Goal: Task Accomplishment & Management: Use online tool/utility

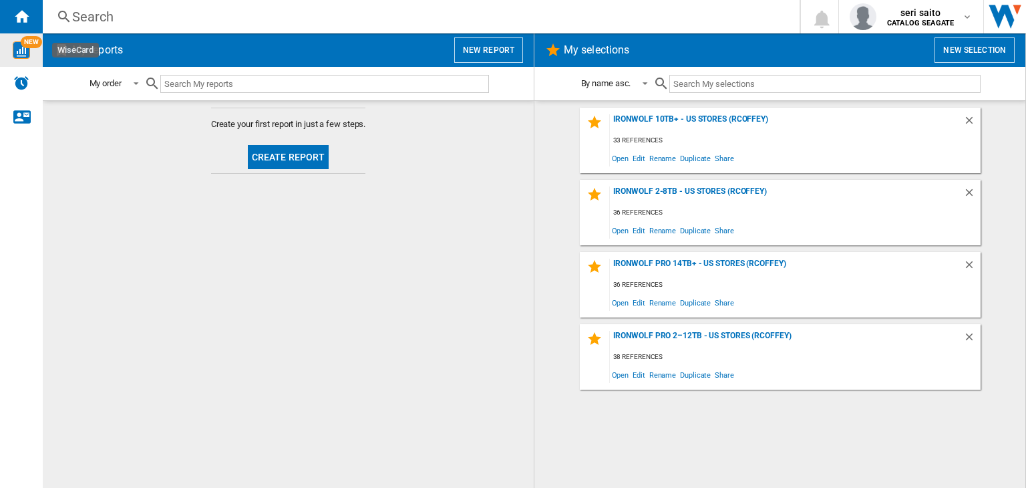
click at [35, 52] on div "NEW" at bounding box center [21, 49] width 43 height 17
click at [510, 57] on button "New report" at bounding box center [488, 49] width 69 height 25
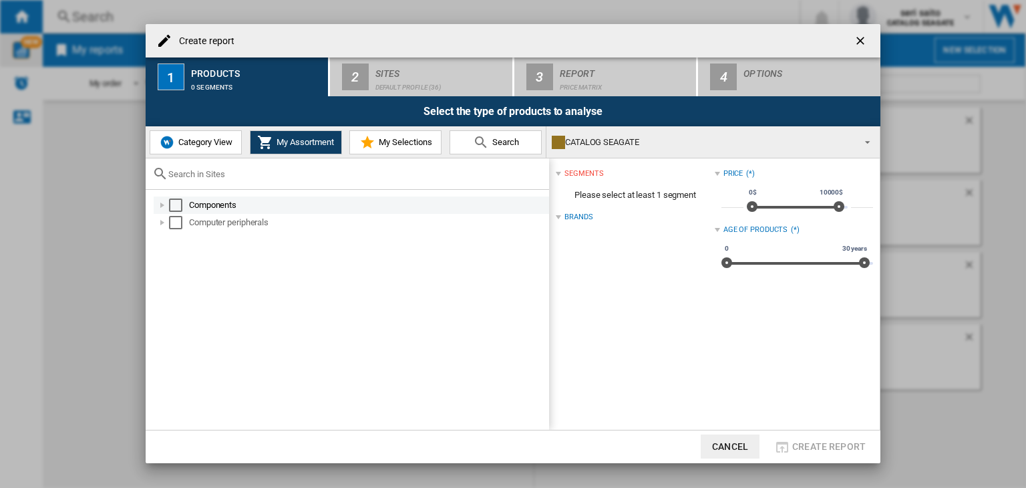
click at [165, 204] on div at bounding box center [162, 204] width 13 height 13
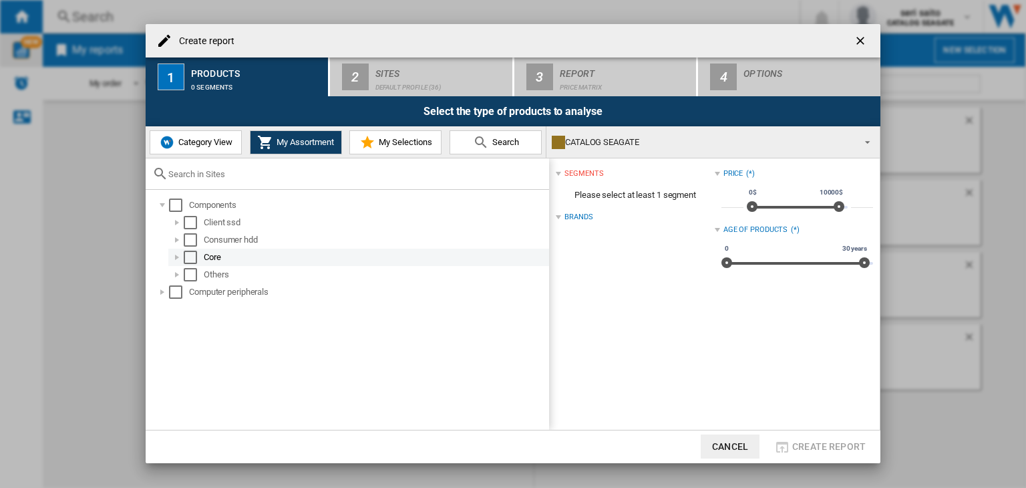
click at [172, 254] on div at bounding box center [176, 256] width 13 height 13
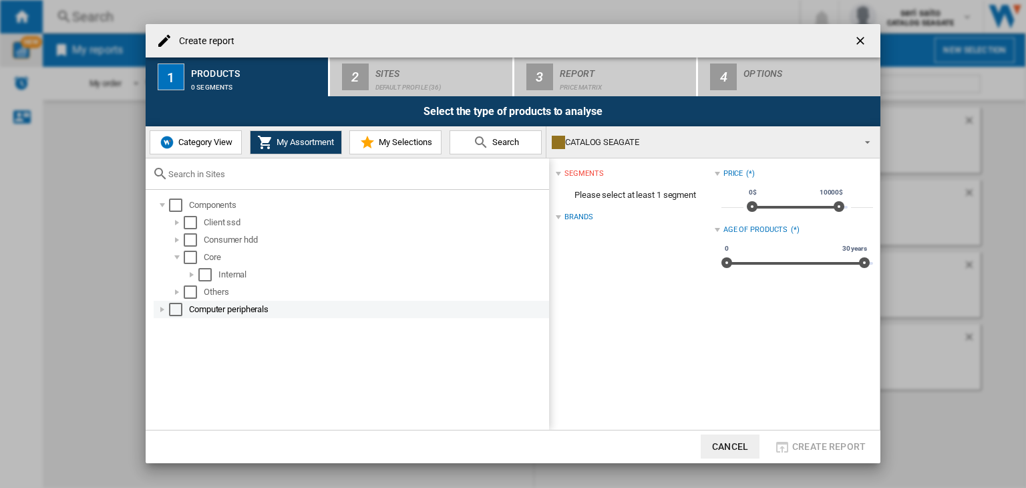
click at [160, 310] on div at bounding box center [162, 309] width 13 height 13
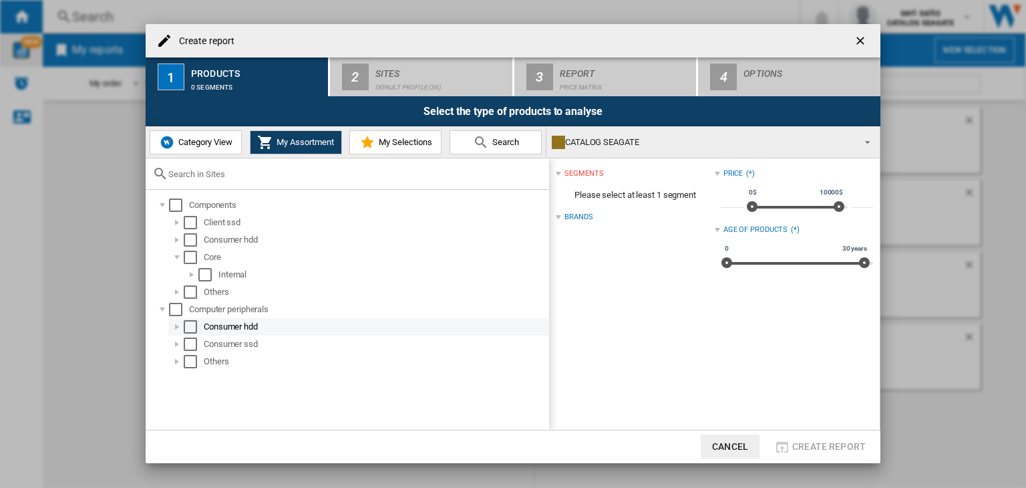
click at [174, 327] on div at bounding box center [176, 326] width 13 height 13
click at [195, 329] on div "Select" at bounding box center [190, 326] width 13 height 13
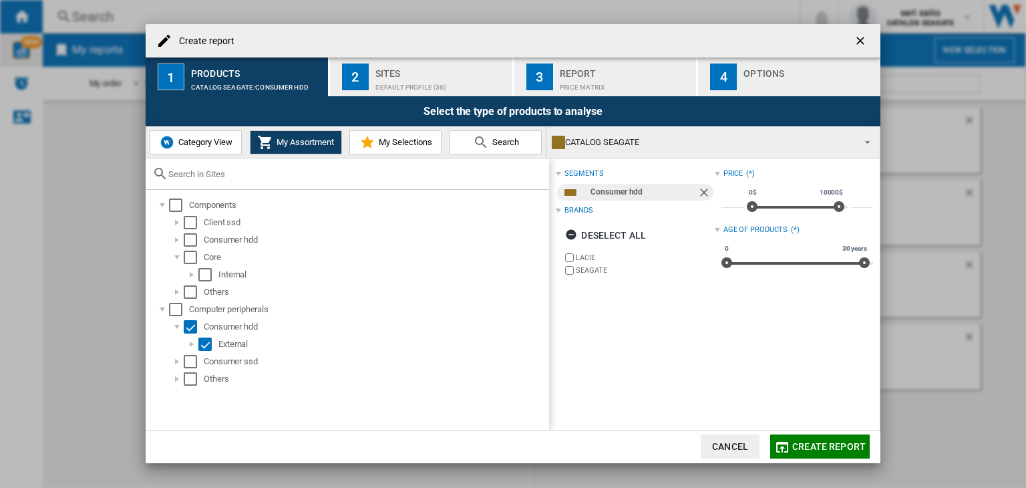
click at [835, 441] on span "Create report" at bounding box center [828, 446] width 73 height 11
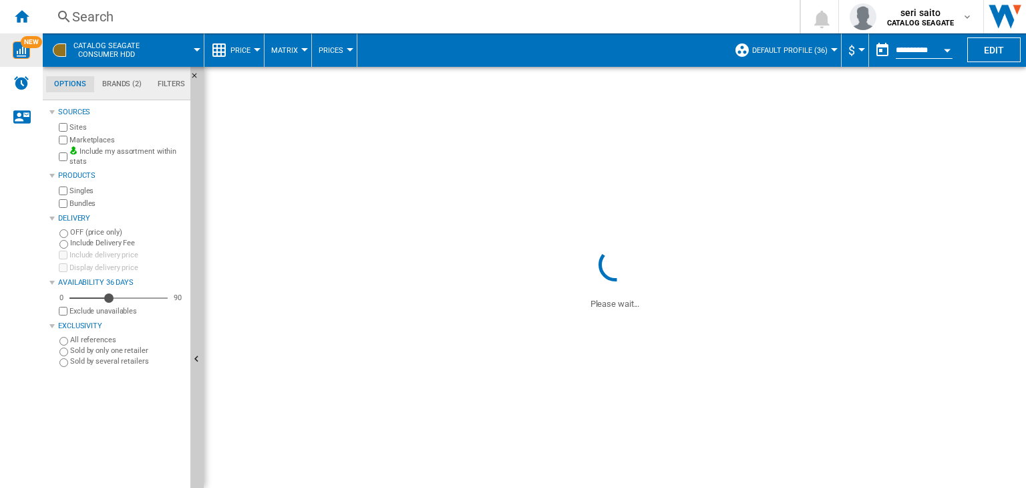
click at [812, 49] on span "Default profile (36)" at bounding box center [789, 50] width 75 height 9
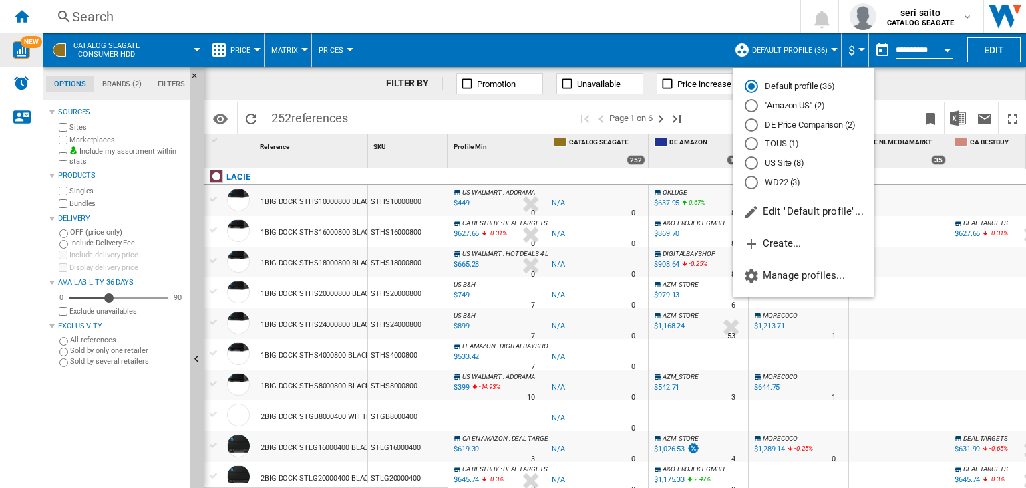
click at [790, 122] on md-radio-button "DE Price Comparison (2)" at bounding box center [804, 124] width 118 height 13
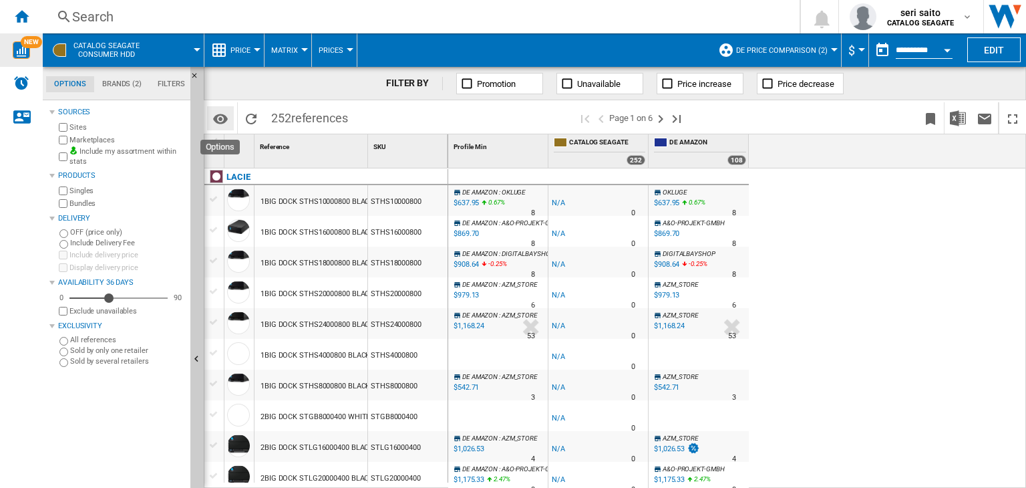
click at [218, 116] on md-icon "Options" at bounding box center [220, 119] width 16 height 16
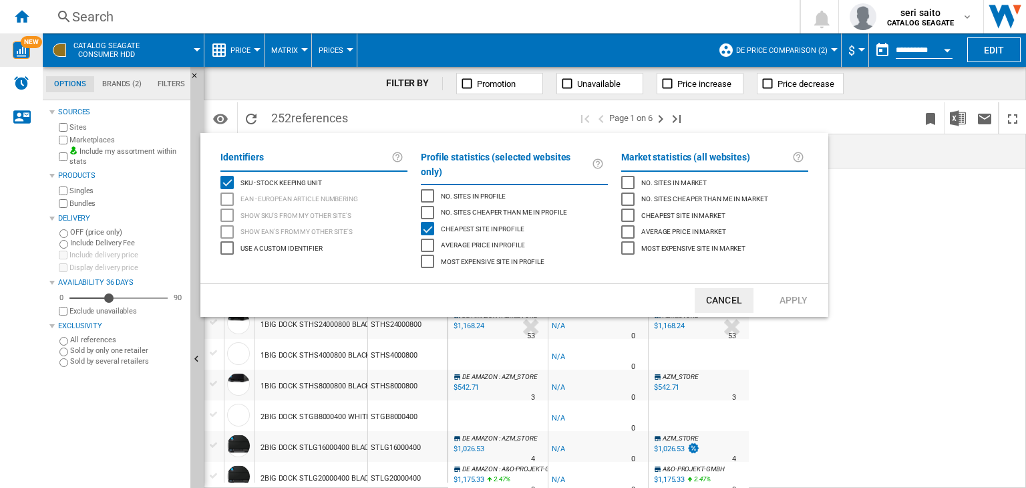
click at [729, 288] on button "Cancel" at bounding box center [724, 300] width 59 height 25
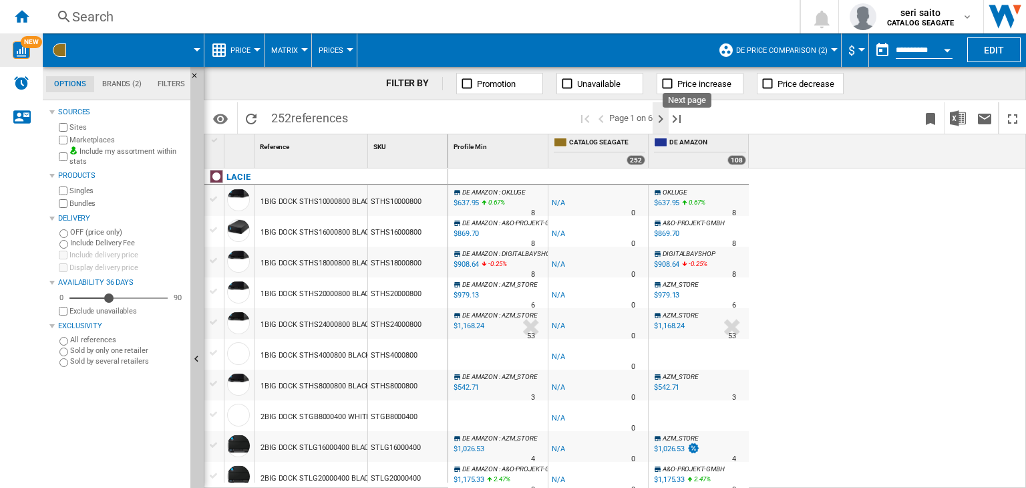
click at [655, 116] on ng-md-icon "Next page" at bounding box center [660, 119] width 16 height 16
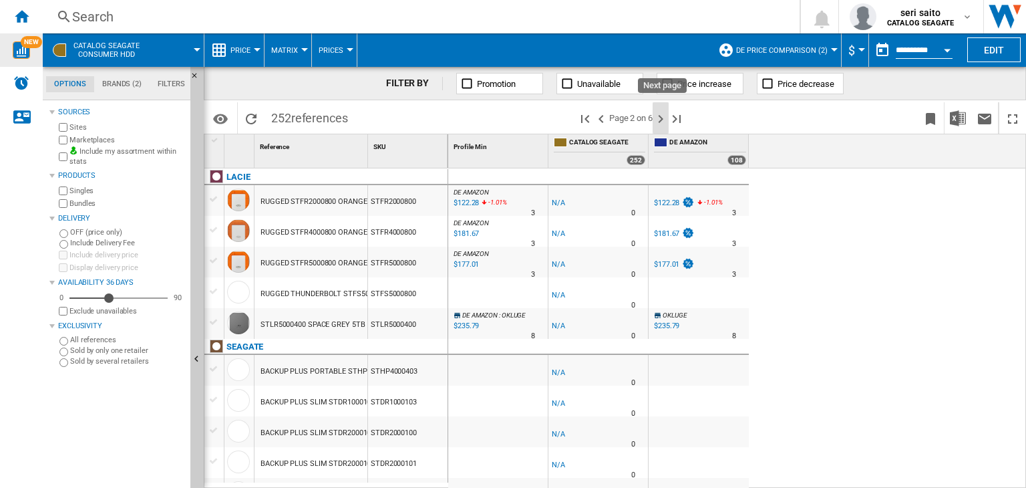
click at [664, 119] on ng-md-icon "Next page" at bounding box center [660, 119] width 16 height 16
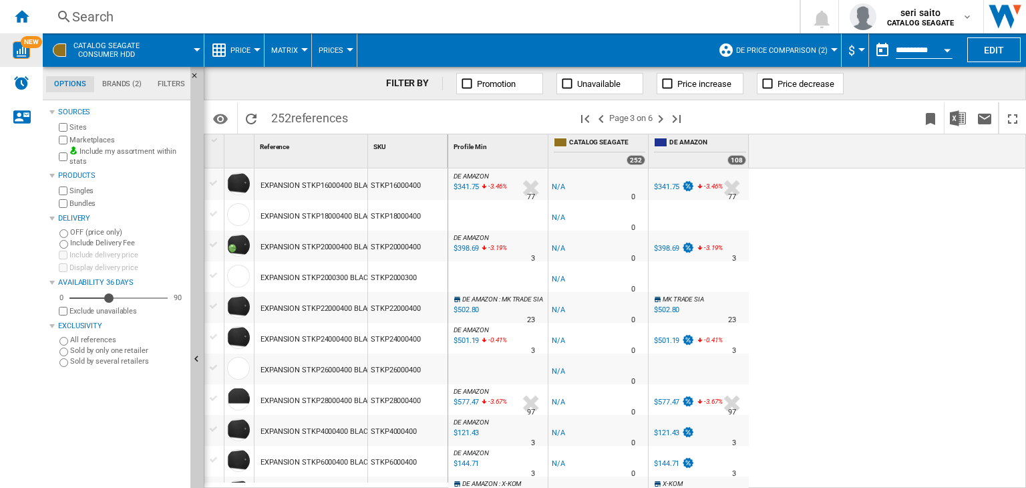
drag, startPoint x: 425, startPoint y: 401, endPoint x: 379, endPoint y: 401, distance: 46.1
click at [375, 401] on div "STKP28000400" at bounding box center [407, 399] width 79 height 31
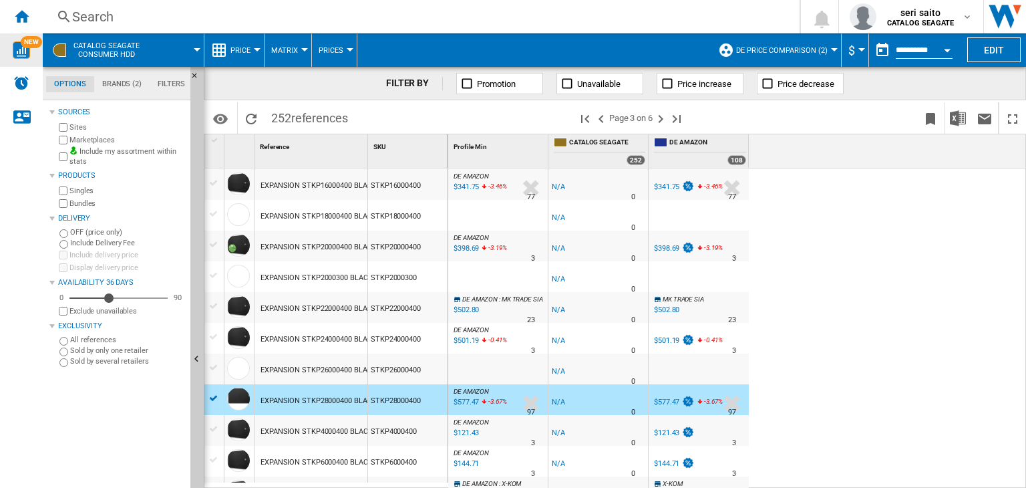
click at [483, 342] on icon at bounding box center [484, 342] width 8 height 16
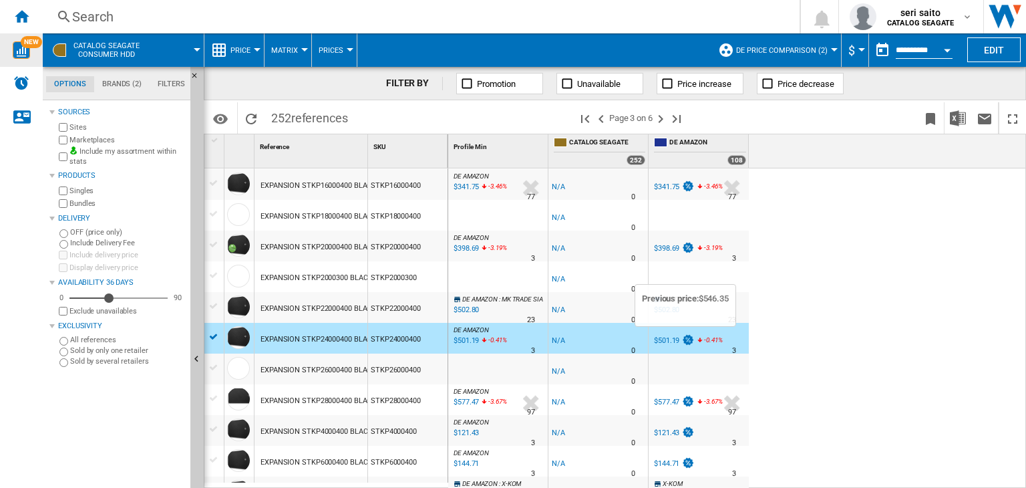
click at [684, 341] on img at bounding box center [687, 339] width 13 height 11
click at [854, 52] on button "$" at bounding box center [854, 49] width 13 height 33
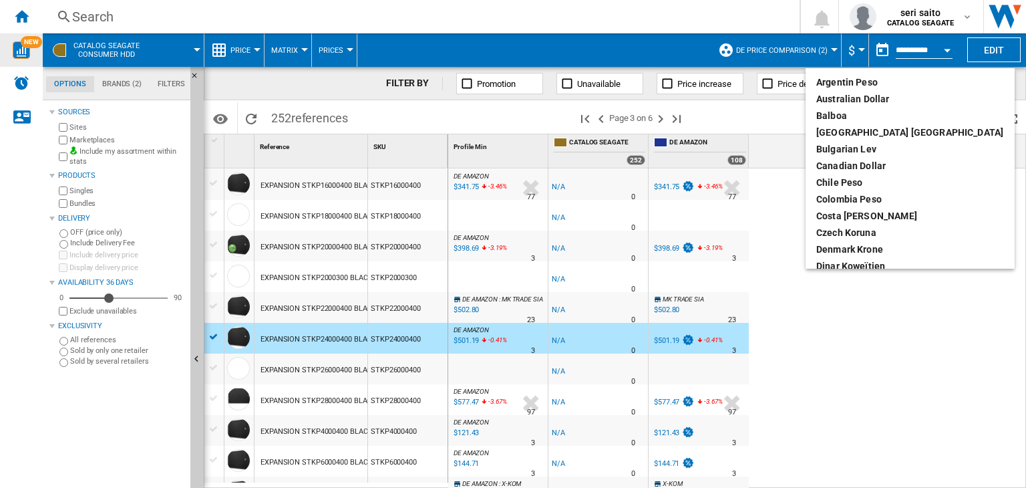
scroll to position [134, 0]
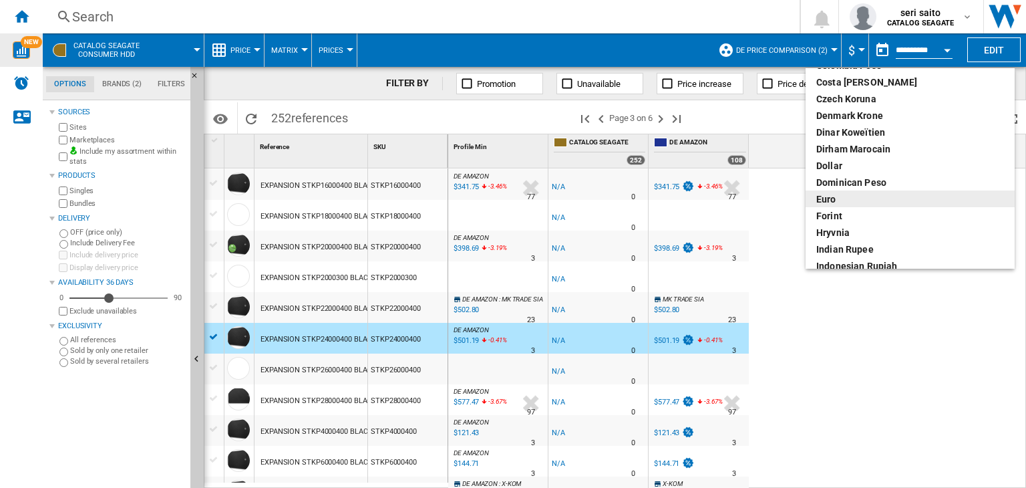
click at [842, 196] on div "euro" at bounding box center [910, 198] width 188 height 13
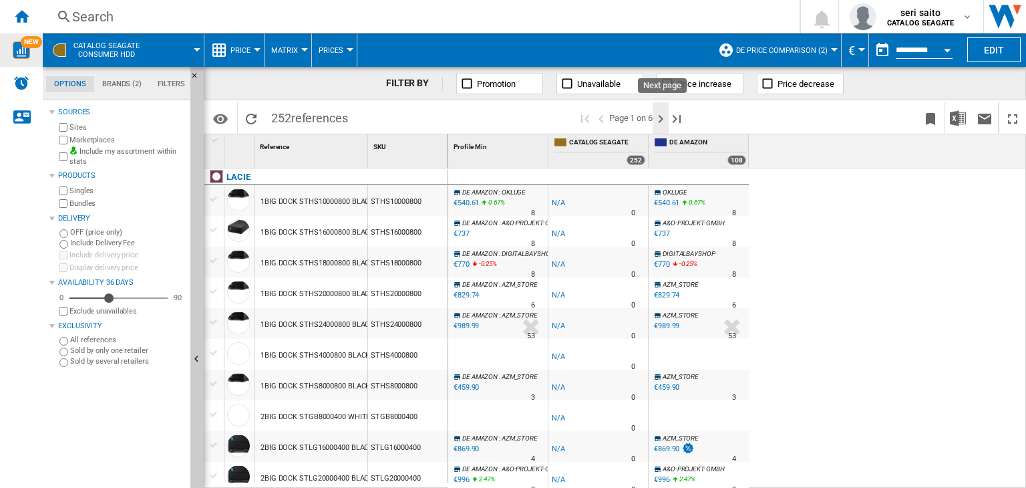
click at [664, 118] on ng-md-icon "Next page" at bounding box center [660, 119] width 16 height 16
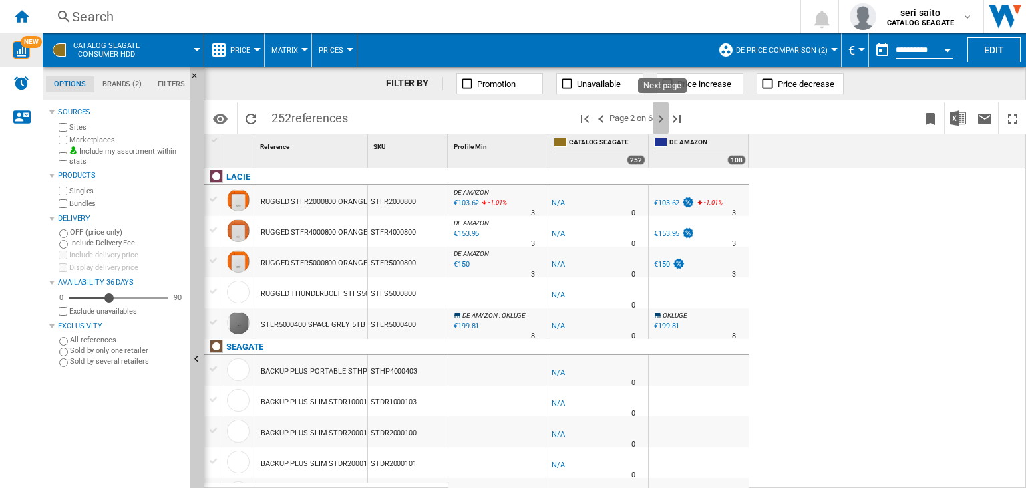
click at [660, 118] on ng-md-icon "Next page" at bounding box center [660, 119] width 16 height 16
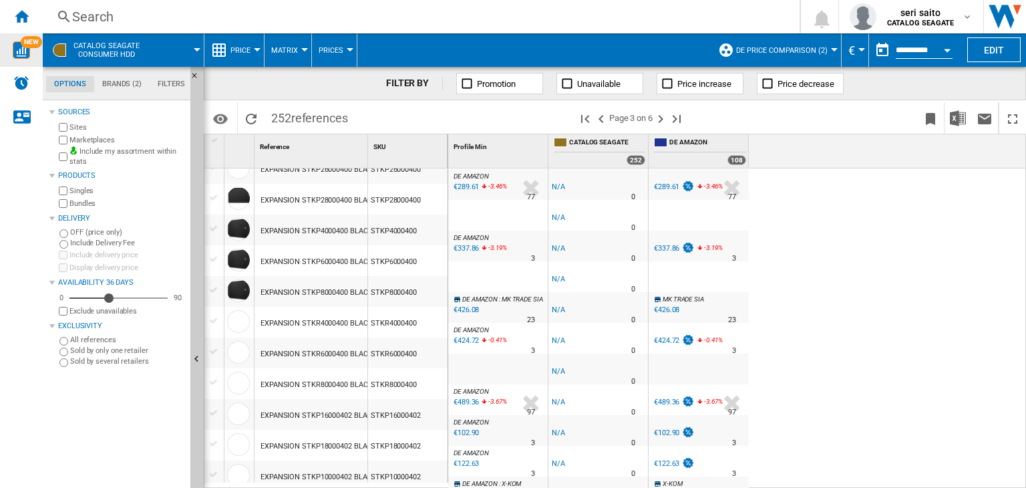
scroll to position [200, 0]
